Goal: Information Seeking & Learning: Check status

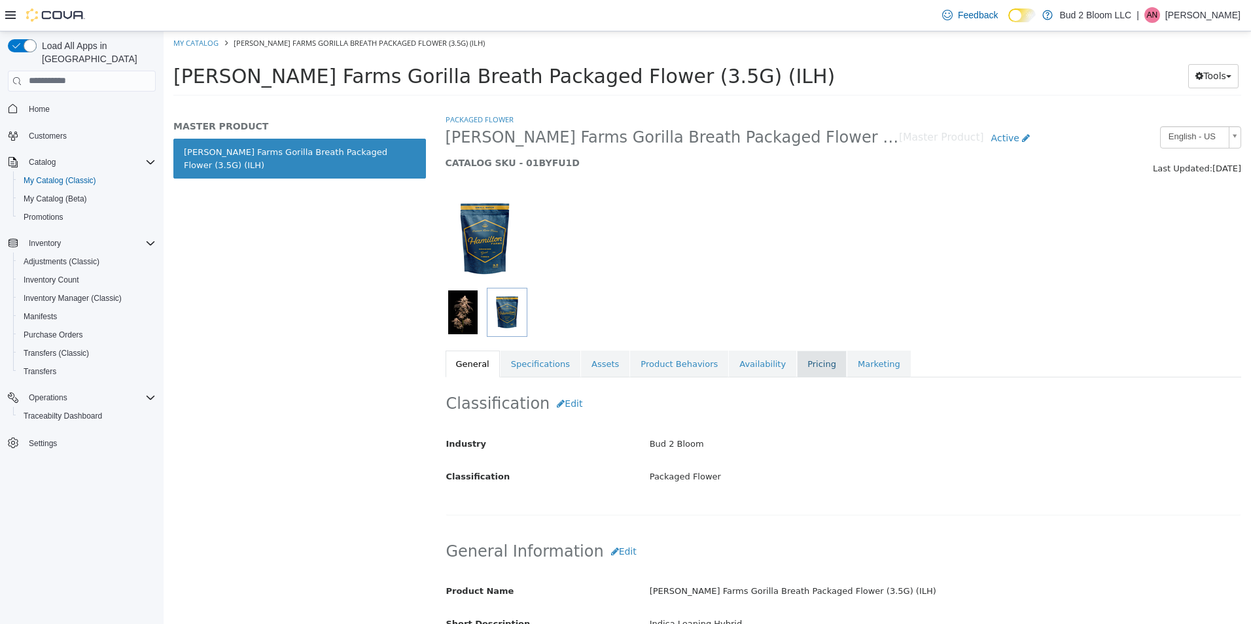
click at [798, 364] on link "Pricing" at bounding box center [822, 363] width 50 height 27
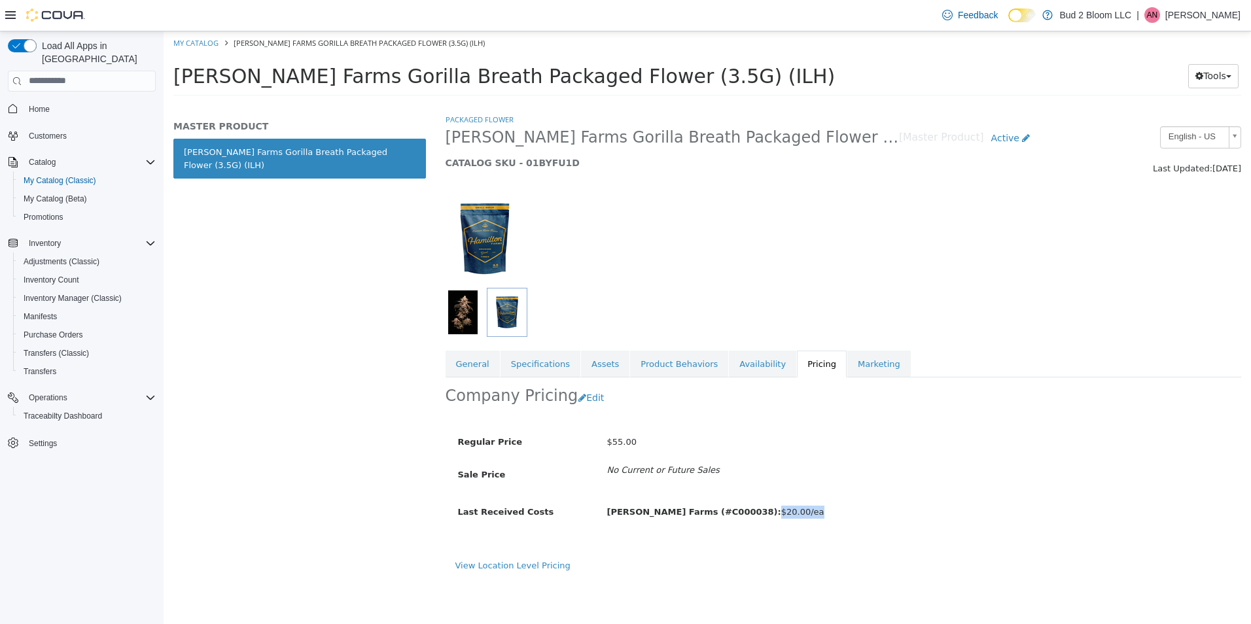
drag, startPoint x: 760, startPoint y: 509, endPoint x: 726, endPoint y: 508, distance: 33.4
click at [726, 508] on span "Hamilton Farms (#C000038): $20.00/ea" at bounding box center [714, 511] width 217 height 10
drag, startPoint x: 726, startPoint y: 508, endPoint x: 767, endPoint y: 540, distance: 51.7
click at [766, 540] on div "Regular Price $55.00 Sale Price No Current or Future Sales Last Received Costs …" at bounding box center [746, 482] width 582 height 128
click at [788, 499] on div "Regular Price $55.00 Sale Price No Current or Future Sales Last Received Costs …" at bounding box center [746, 482] width 582 height 128
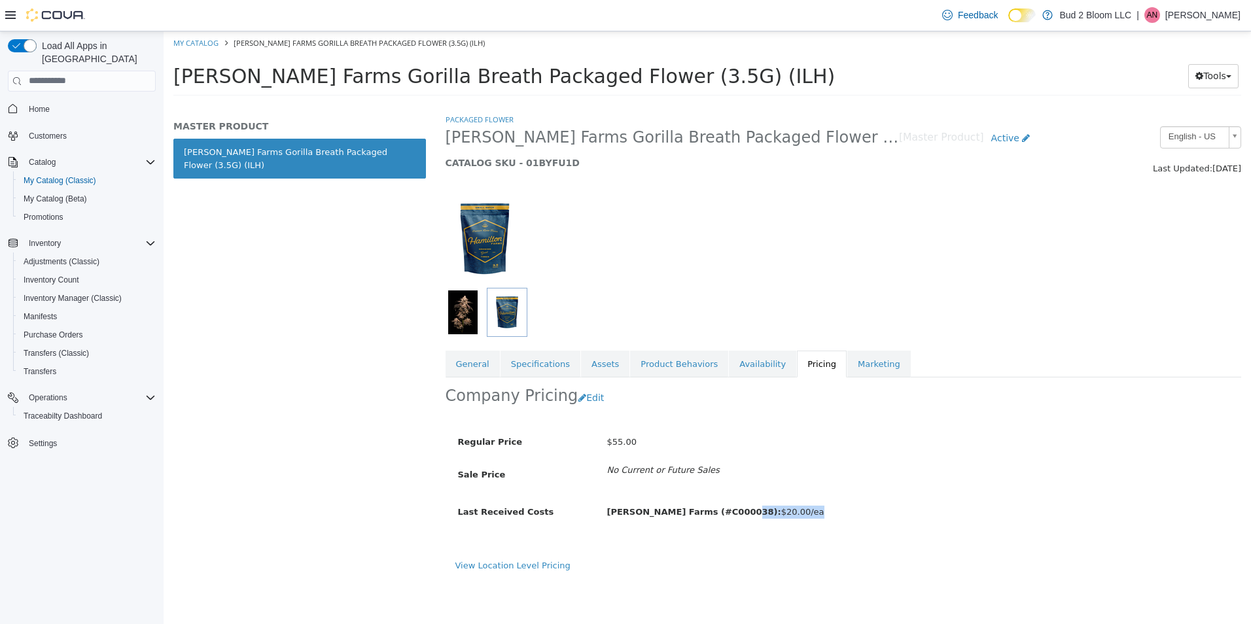
drag, startPoint x: 772, startPoint y: 516, endPoint x: 722, endPoint y: 512, distance: 50.5
click at [722, 512] on div "Hamilton Farms (#C000038): $20.00/ea" at bounding box center [821, 511] width 448 height 23
drag, startPoint x: 722, startPoint y: 512, endPoint x: 743, endPoint y: 529, distance: 27.1
click at [743, 529] on div "Regular Price $55.00 Sale Price No Current or Future Sales Last Received Costs …" at bounding box center [746, 482] width 582 height 128
click at [206, 41] on link "My Catalog" at bounding box center [195, 42] width 45 height 10
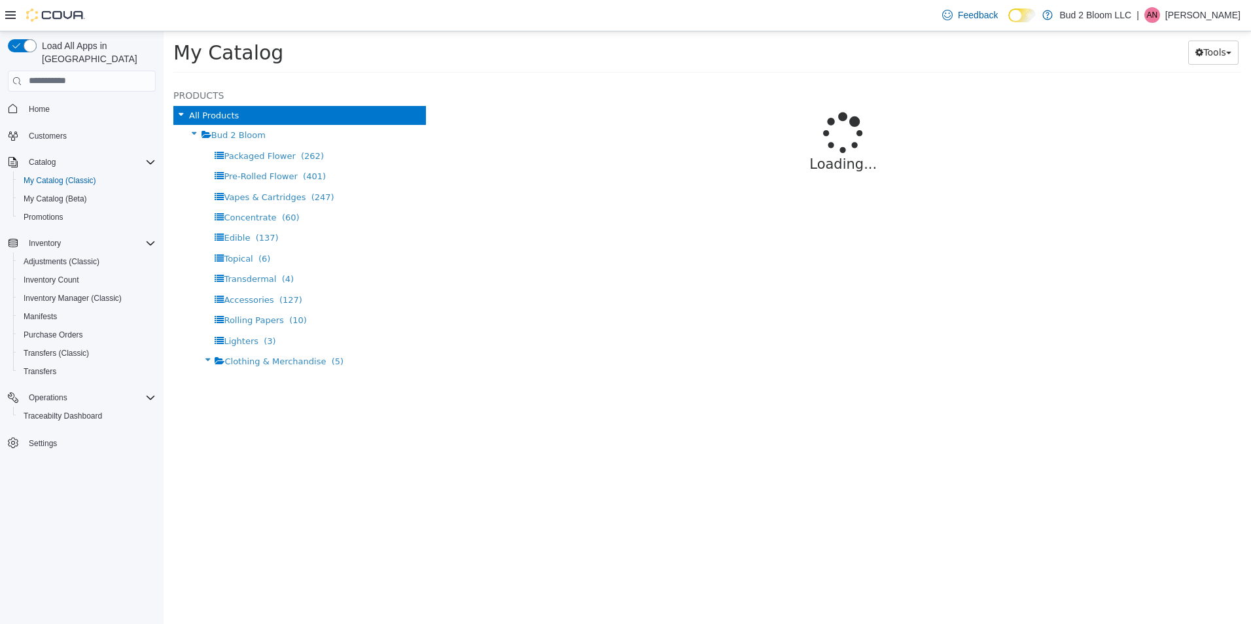
select select "**********"
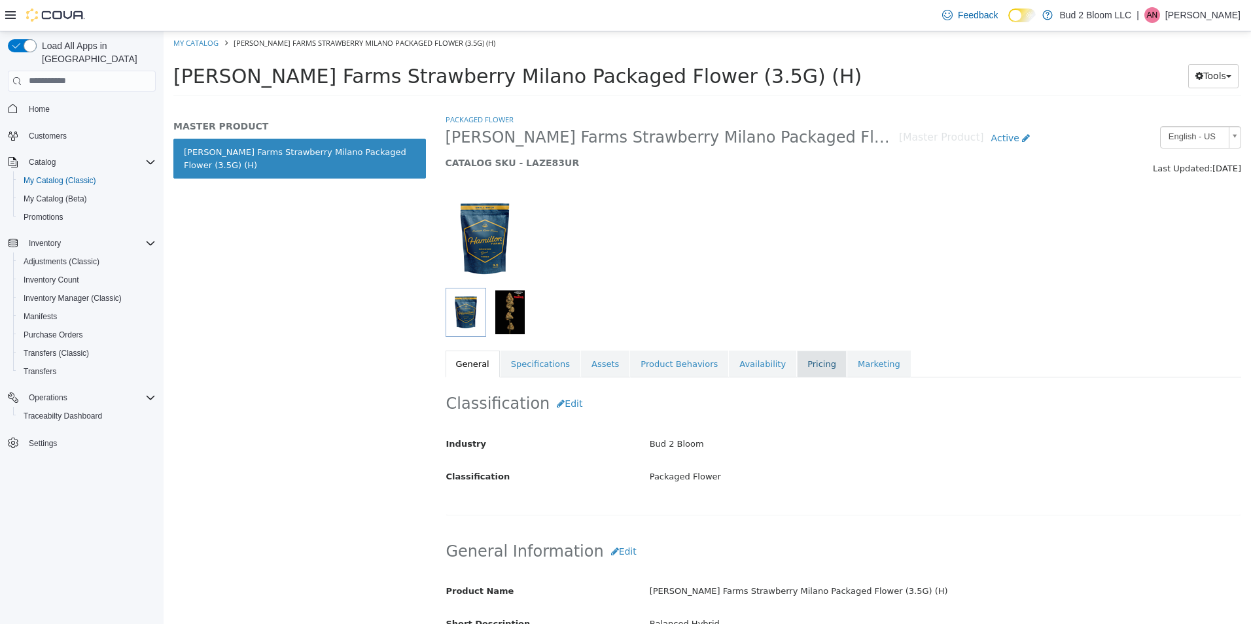
click at [797, 362] on link "Pricing" at bounding box center [822, 363] width 50 height 27
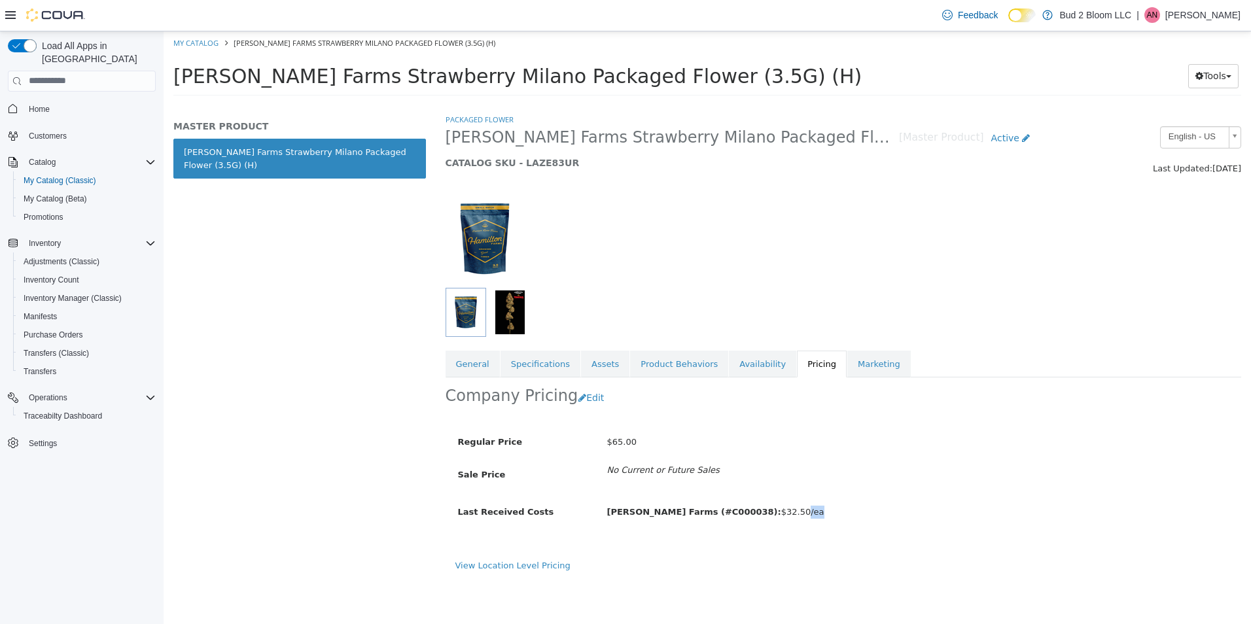
drag, startPoint x: 765, startPoint y: 512, endPoint x: 747, endPoint y: 512, distance: 18.3
click at [747, 512] on div "Hamilton Farms (#C000038): $32.50/ea" at bounding box center [821, 511] width 448 height 23
drag, startPoint x: 747, startPoint y: 512, endPoint x: 644, endPoint y: 443, distance: 123.6
click at [644, 443] on div "$65.00" at bounding box center [821, 441] width 448 height 23
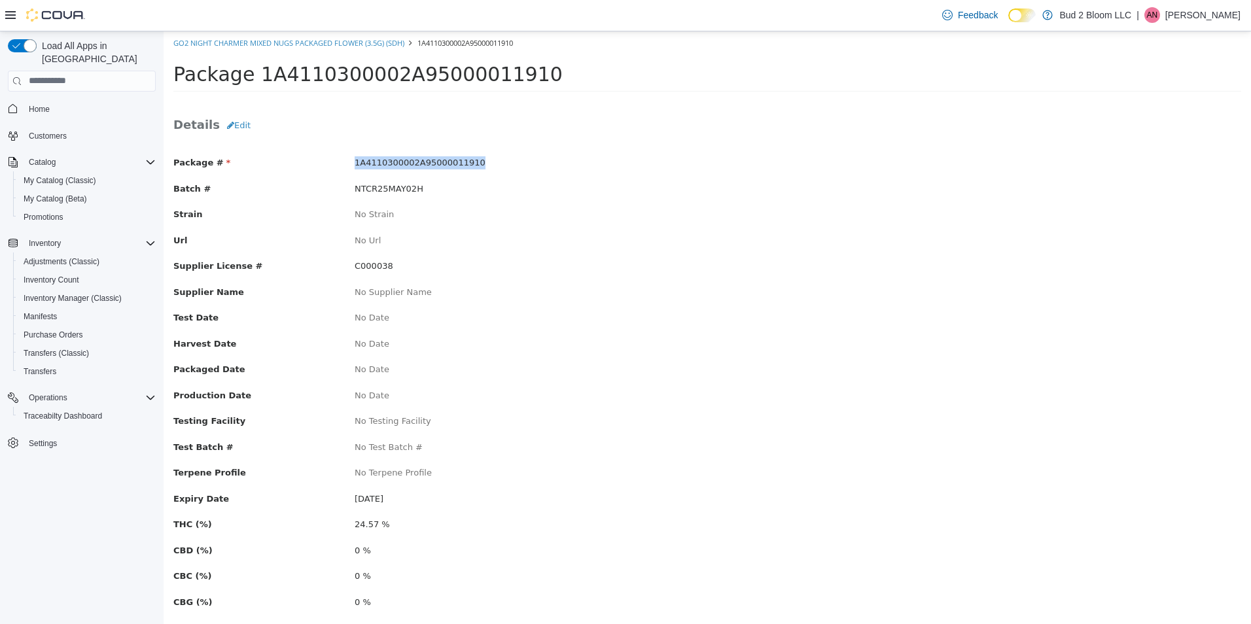
drag, startPoint x: 469, startPoint y: 161, endPoint x: 355, endPoint y: 162, distance: 114.5
click at [355, 162] on div "1A4110300002A95000011910" at bounding box center [526, 162] width 362 height 13
copy span "1A4110300002A95000011910"
